Goal: Task Accomplishment & Management: Manage account settings

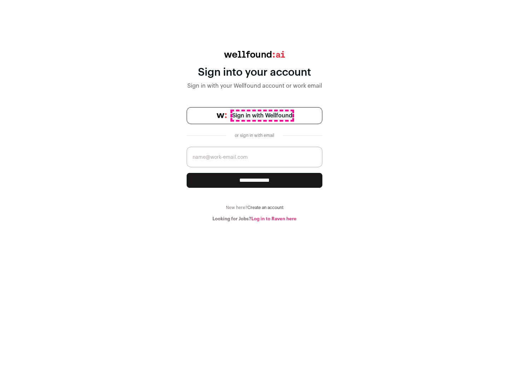
click at [262, 116] on span "Sign in with Wellfound" at bounding box center [262, 115] width 60 height 8
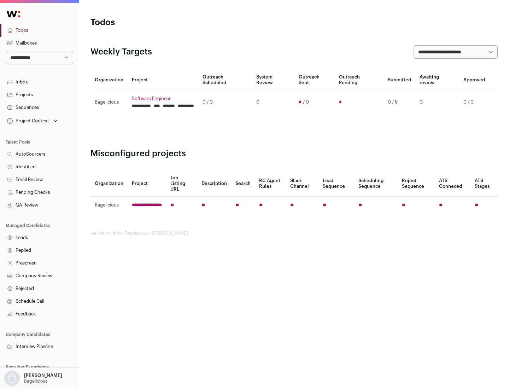
click at [39, 94] on link "Projects" at bounding box center [39, 94] width 79 height 13
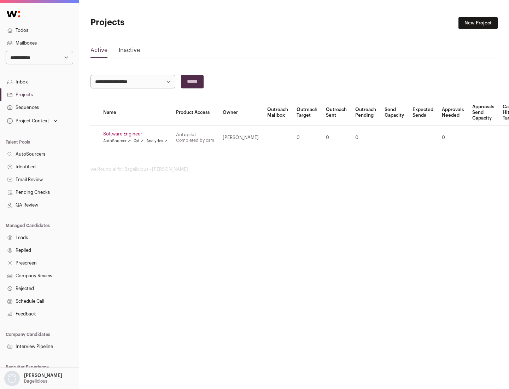
click at [137, 134] on link "Software Engineer" at bounding box center [135, 134] width 64 height 6
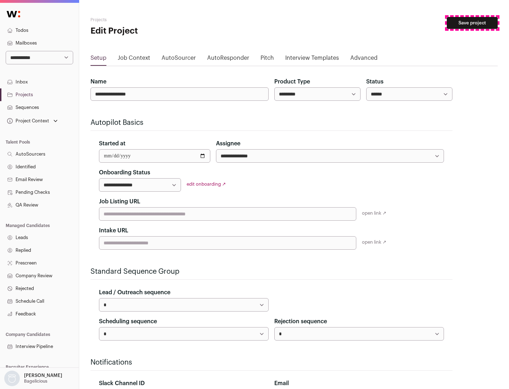
click at [472, 23] on button "Save project" at bounding box center [472, 23] width 51 height 12
